Goal: Find specific page/section: Find specific page/section

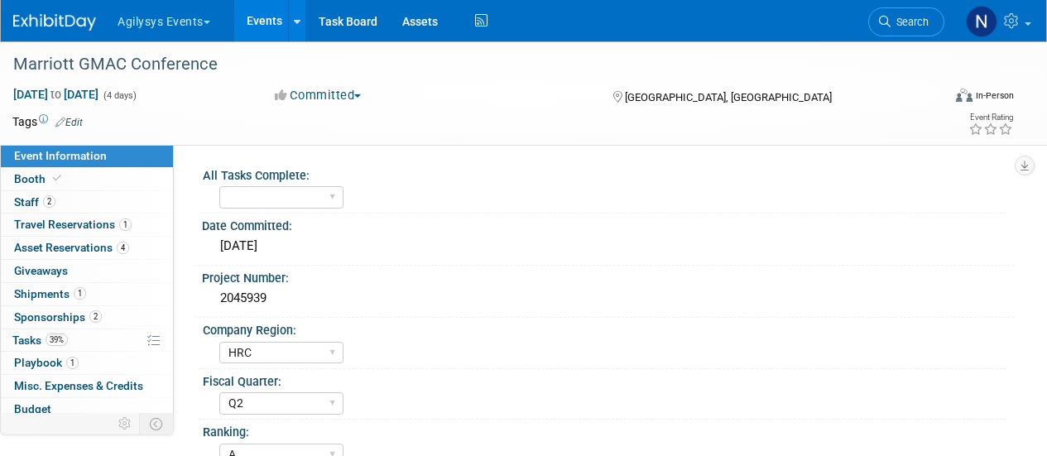
select select "HRC"
select select "Q2"
select select "A"
select select "Yes"
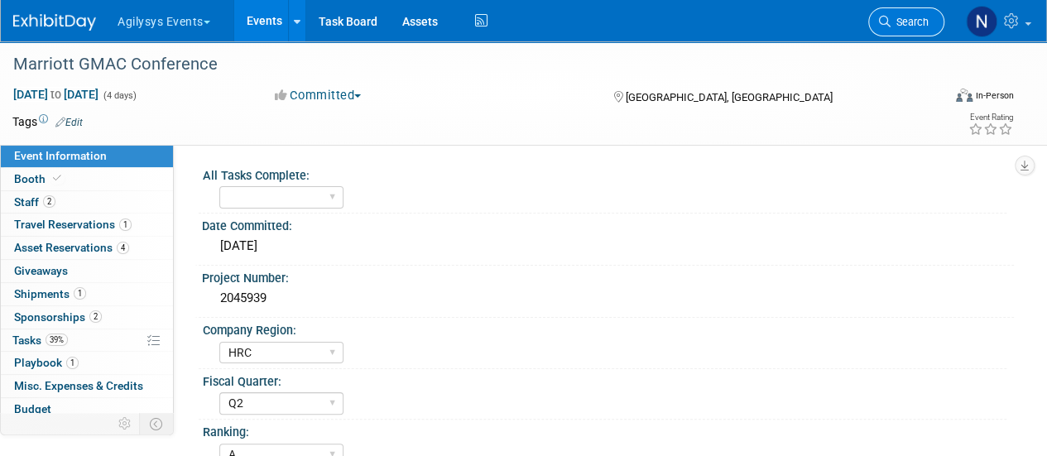
click at [897, 17] on span "Search" at bounding box center [910, 22] width 38 height 12
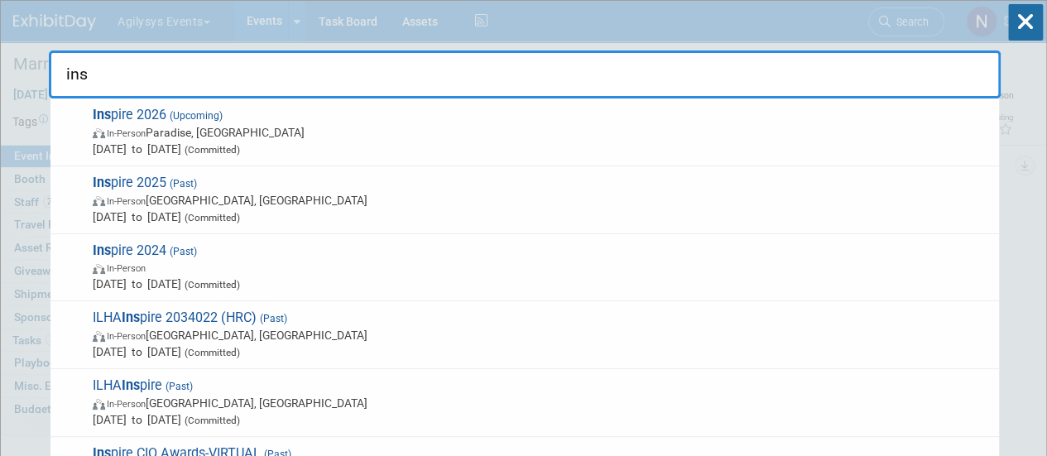
type input "ins"
click at [1028, 31] on icon at bounding box center [1026, 22] width 35 height 36
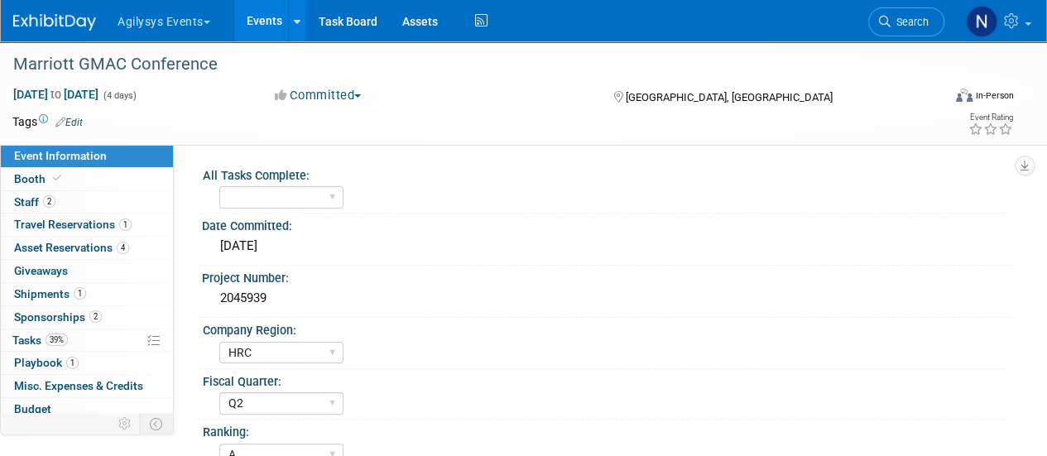
click at [73, 39] on div "Agilysys Events Choose Workspace: Agilysys Agilysys Events Events Add Event Bul…" at bounding box center [513, 20] width 1000 height 41
click at [84, 22] on img at bounding box center [54, 22] width 83 height 17
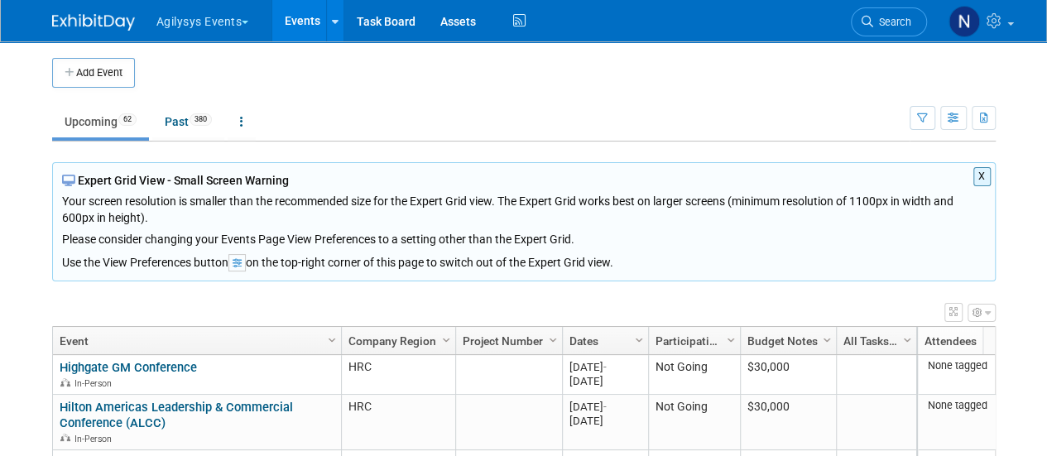
click at [989, 171] on button "X" at bounding box center [982, 176] width 17 height 19
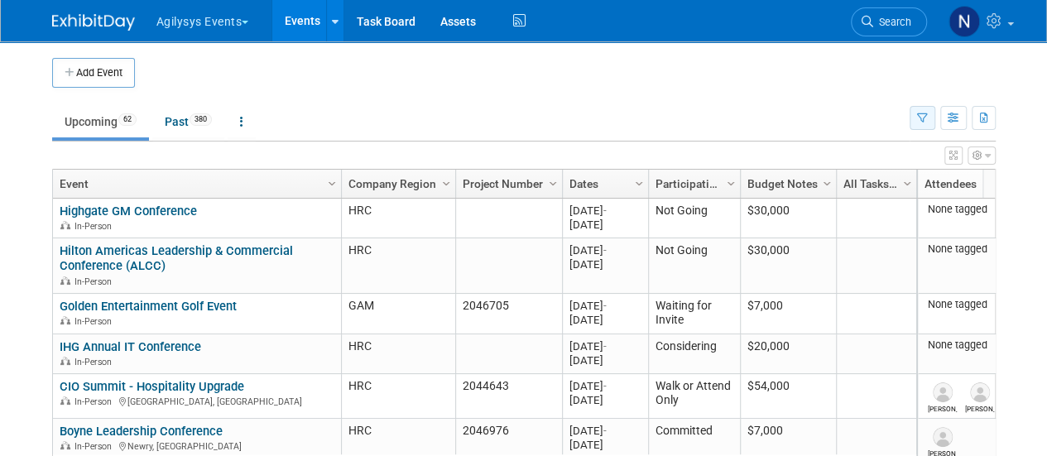
click at [930, 122] on button "button" at bounding box center [923, 118] width 26 height 24
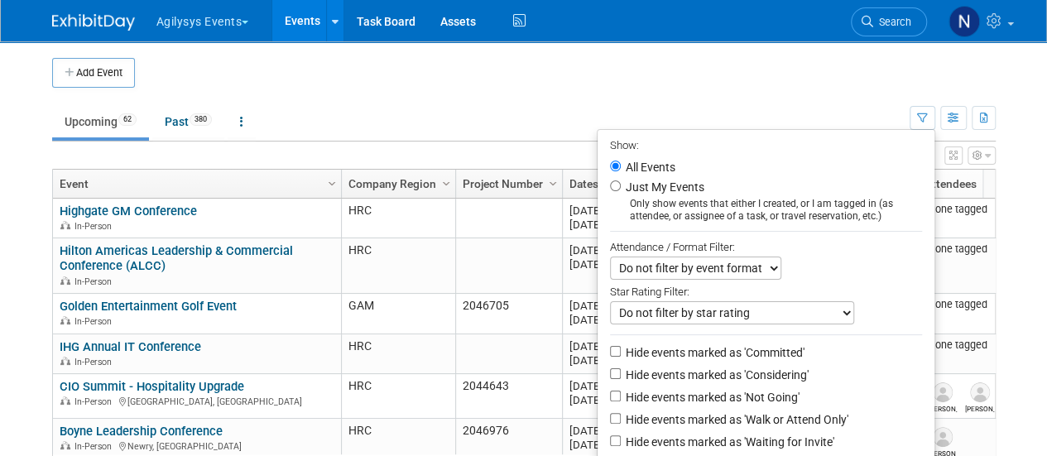
click at [690, 390] on label "Hide events marked as 'Not Going'" at bounding box center [711, 397] width 177 height 17
click at [621, 391] on input "Hide events marked as 'Not Going'" at bounding box center [615, 396] width 11 height 11
checkbox input "true"
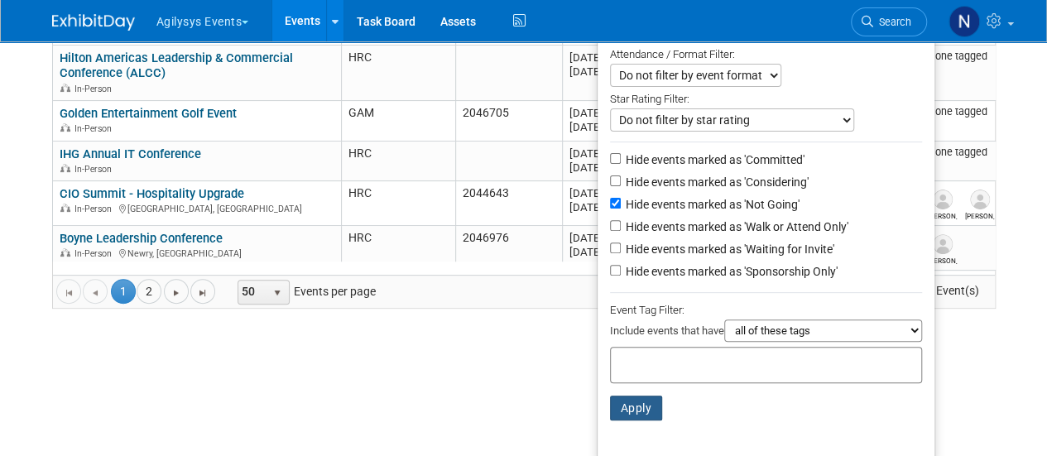
click at [623, 412] on button "Apply" at bounding box center [636, 408] width 53 height 25
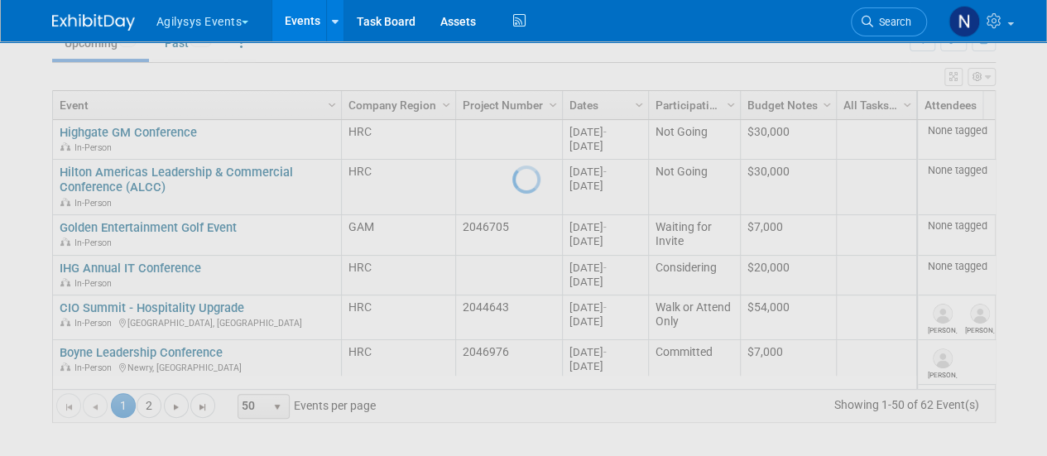
scroll to position [76, 0]
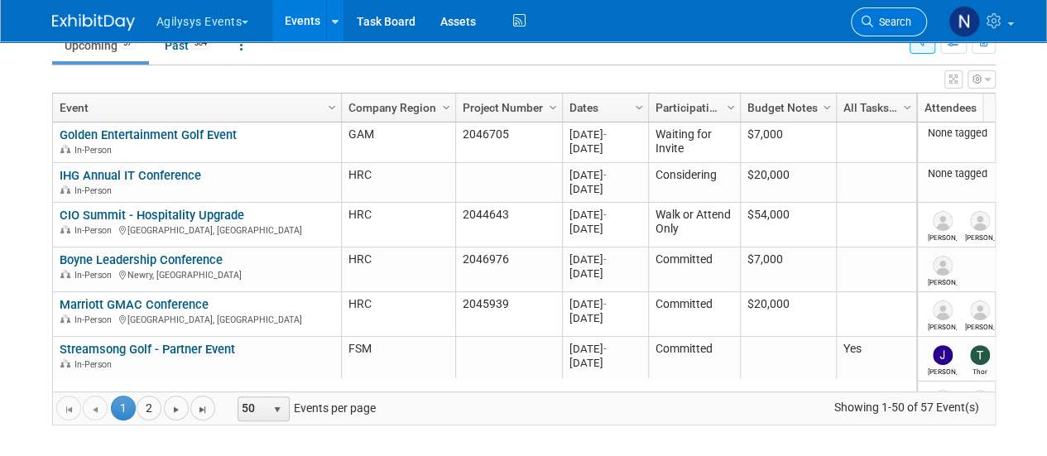
click at [860, 22] on link "Search" at bounding box center [889, 21] width 76 height 29
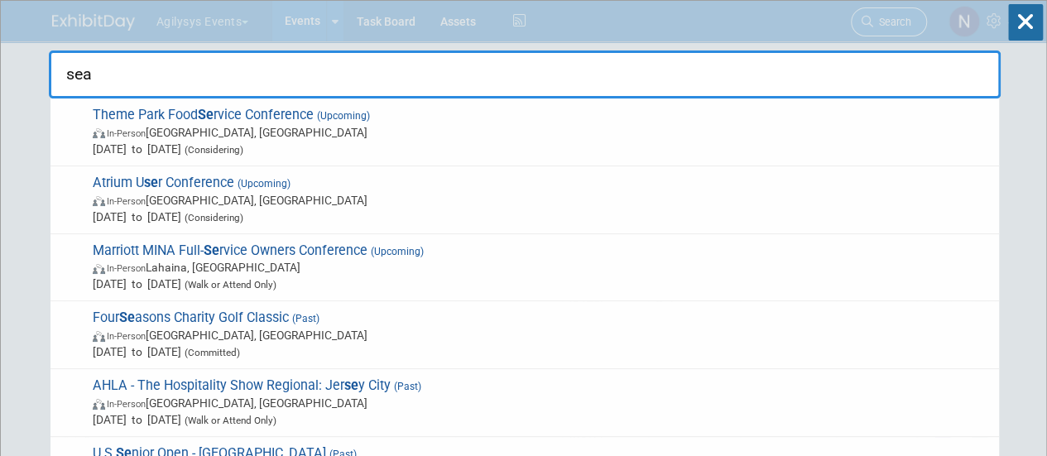
type input "seat"
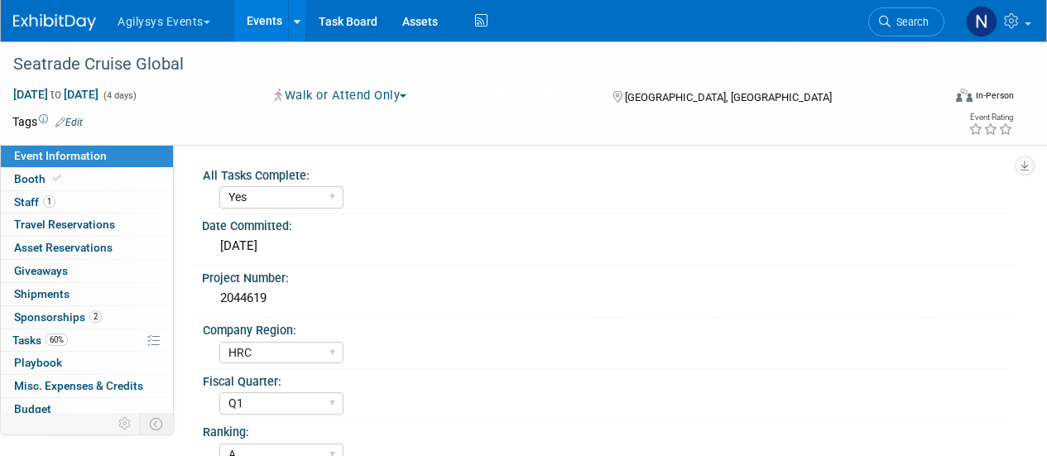
select select "Yes"
select select "HRC"
select select "Q1"
select select "A"
select select "Yes"
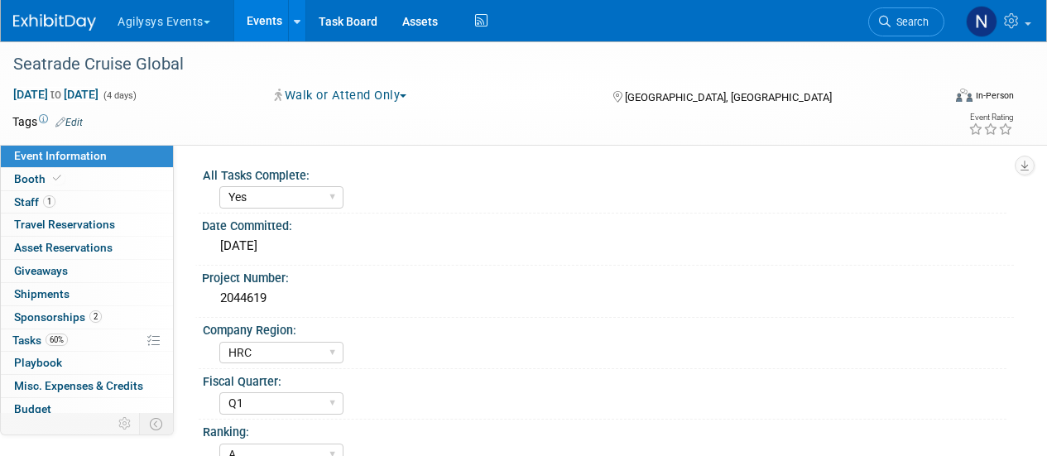
select select "Yes"
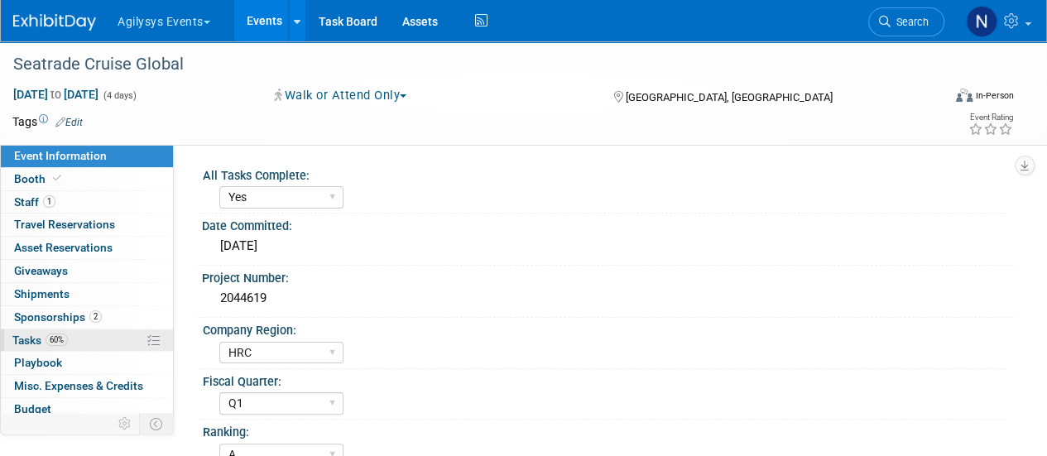
click at [58, 339] on span "60%" at bounding box center [57, 340] width 22 height 12
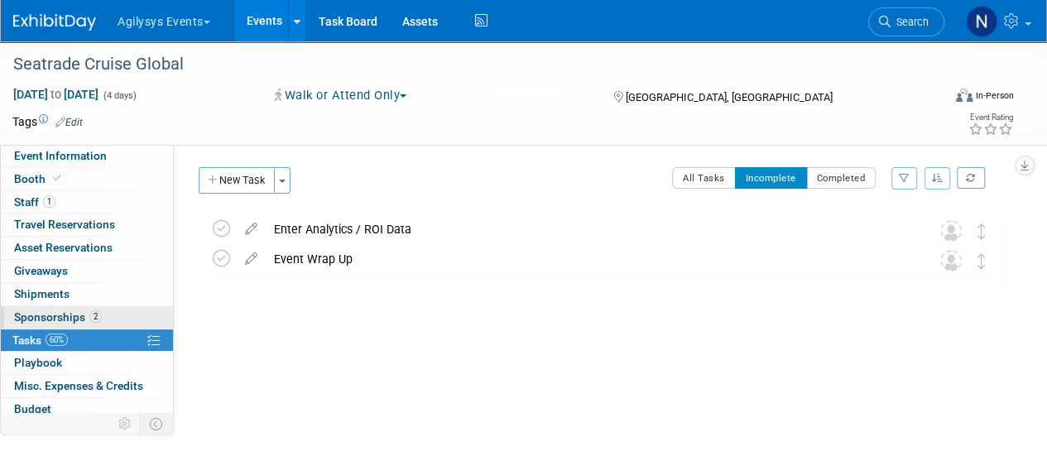
scroll to position [73, 0]
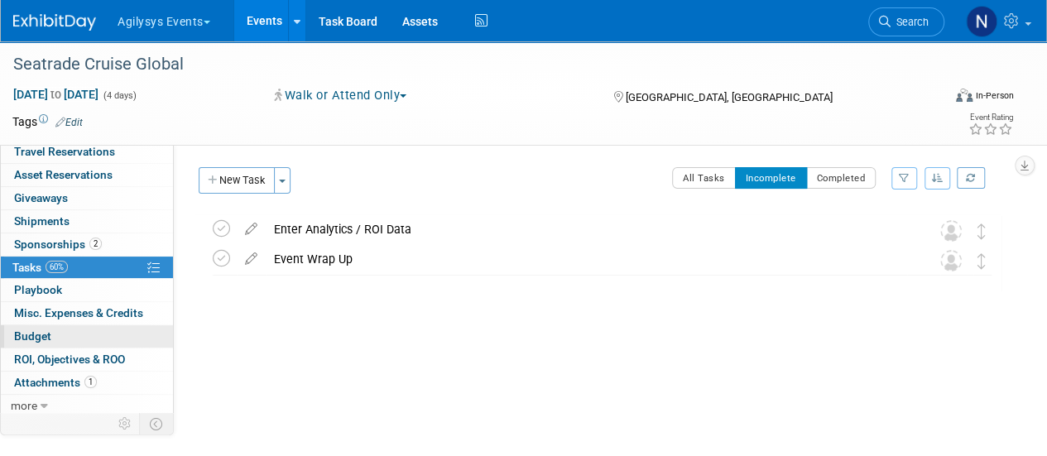
click at [91, 329] on link "Budget" at bounding box center [87, 336] width 172 height 22
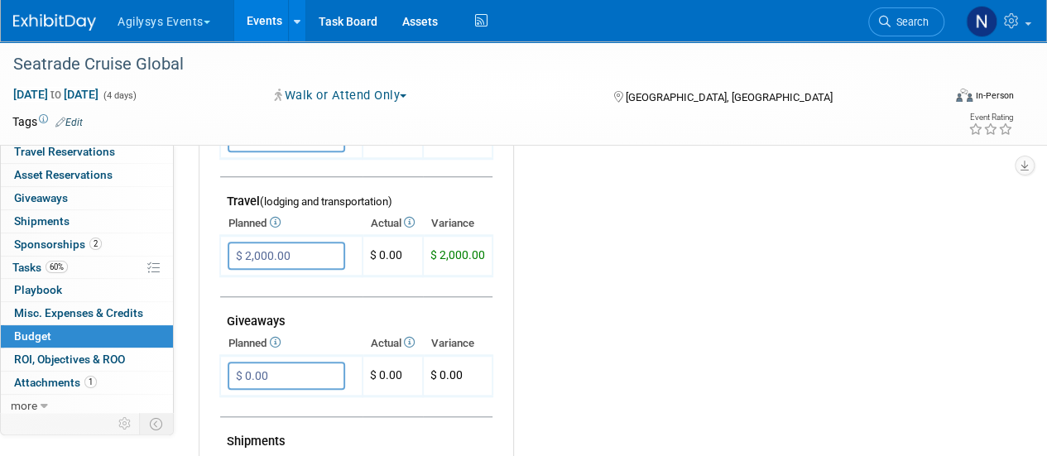
scroll to position [643, 0]
click at [903, 26] on span "Search" at bounding box center [910, 22] width 38 height 12
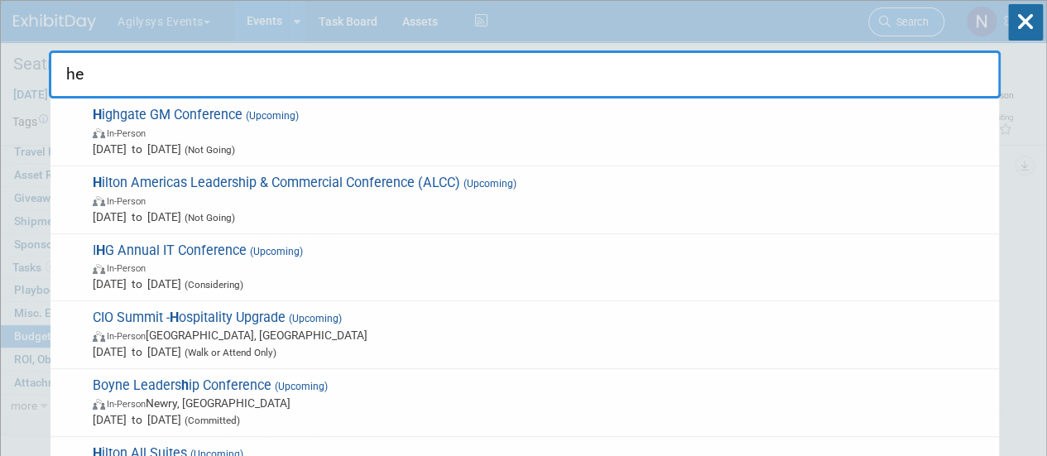
type input "hei"
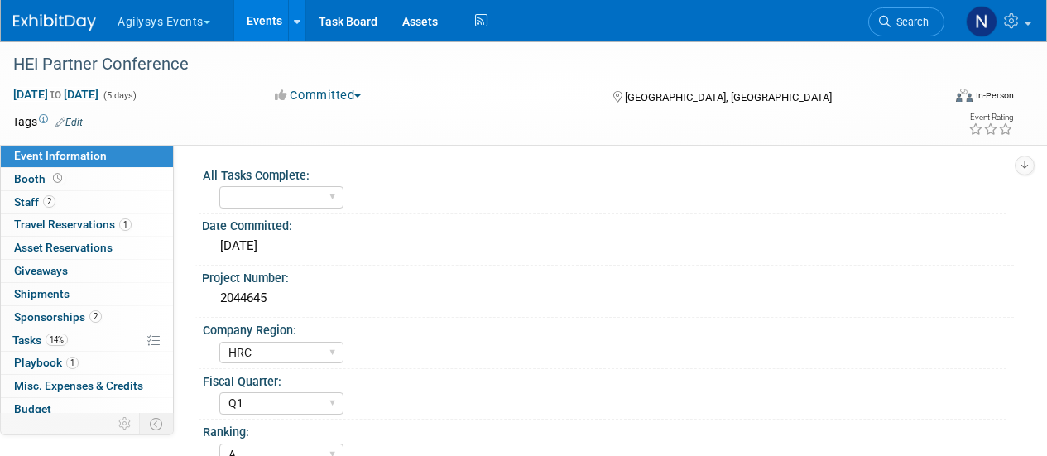
select select "HRC"
select select "Q1"
select select "A"
select select "Yes"
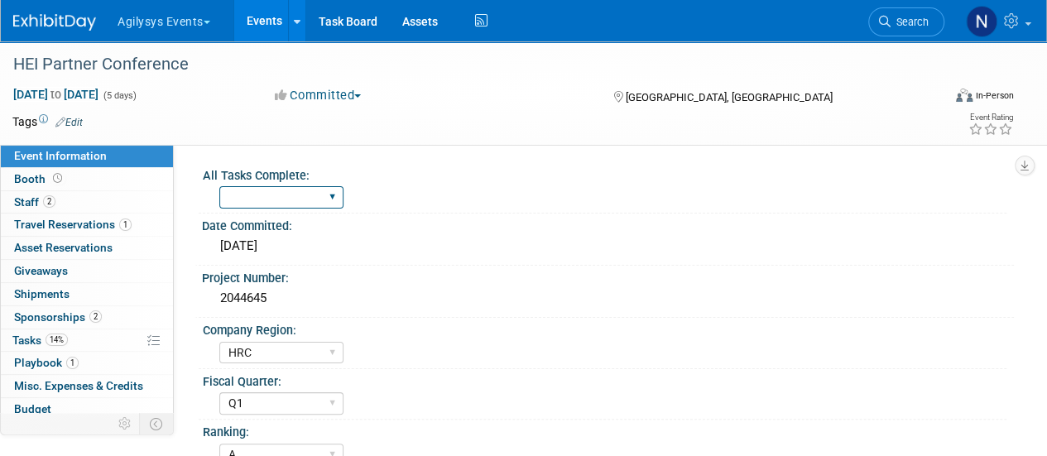
click at [336, 205] on select "Yes" at bounding box center [281, 197] width 124 height 22
select select "Yes"
click at [219, 186] on select "Yes" at bounding box center [281, 197] width 124 height 22
click at [99, 336] on link "14% Tasks 14%" at bounding box center [87, 341] width 172 height 22
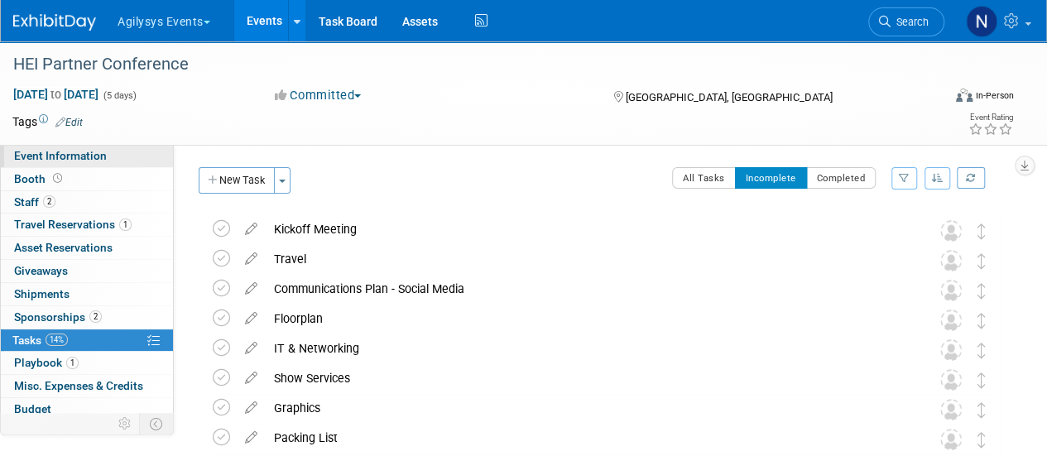
click at [124, 156] on link "Event Information" at bounding box center [87, 156] width 172 height 22
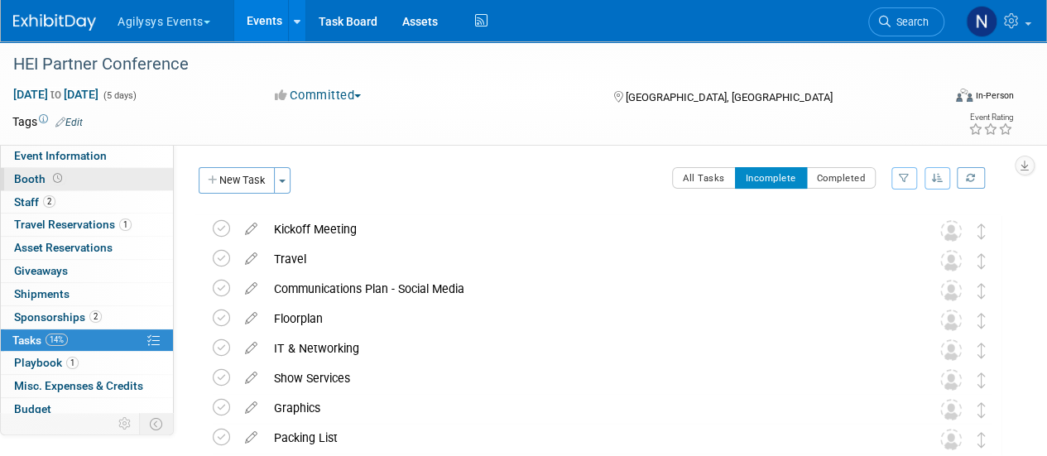
select select "Yes"
select select "HRC"
select select "Q1"
select select "A"
select select "Yes"
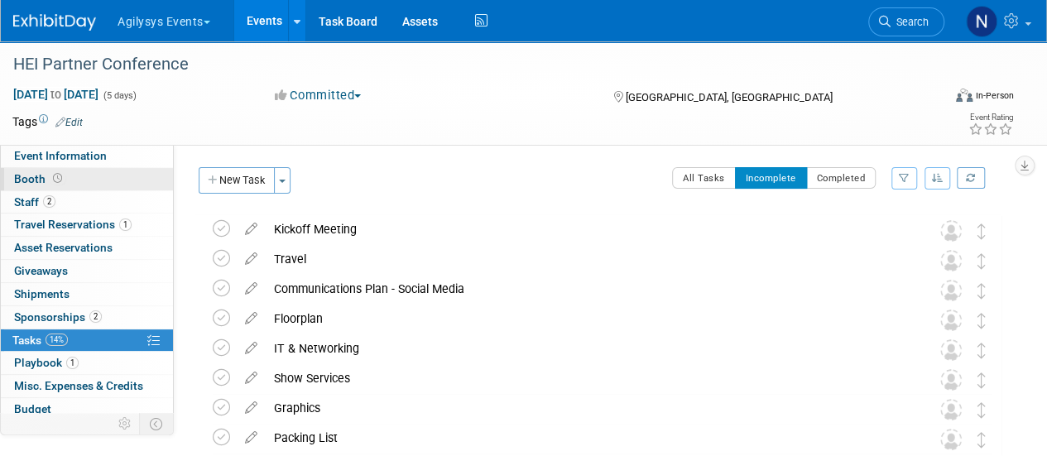
select select "Yes"
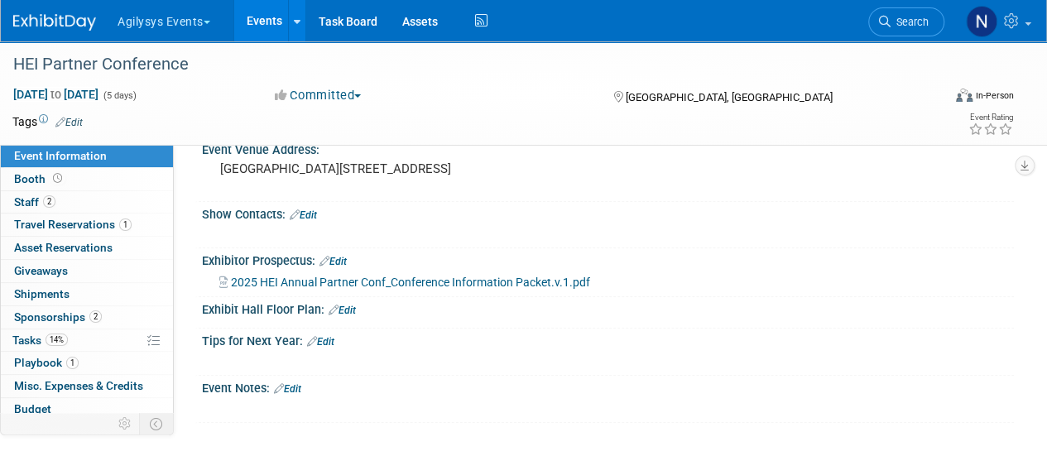
scroll to position [585, 0]
click at [330, 281] on span "2025 HEI Annual Partner Conf_Conference Information Packet.v.1.pdf" at bounding box center [410, 282] width 359 height 13
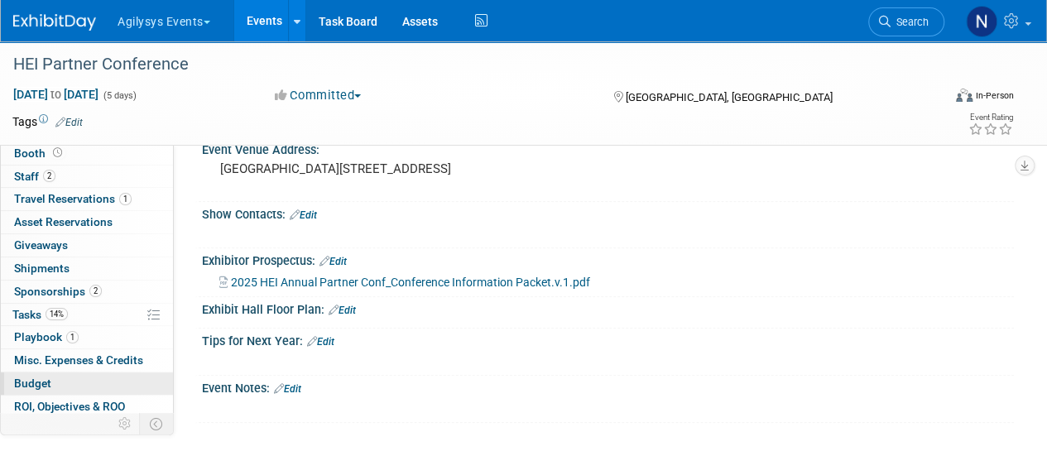
click at [54, 373] on link "Budget" at bounding box center [87, 384] width 172 height 22
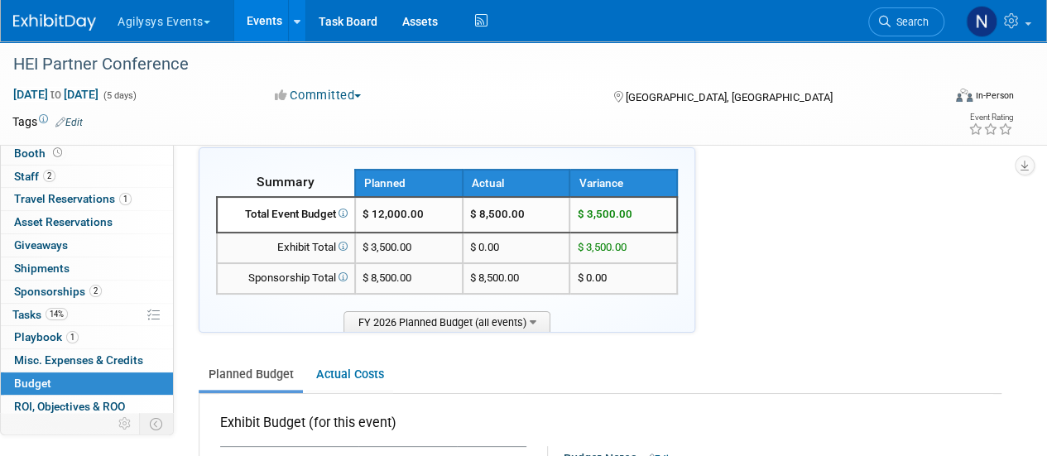
scroll to position [0, 0]
